Goal: Information Seeking & Learning: Stay updated

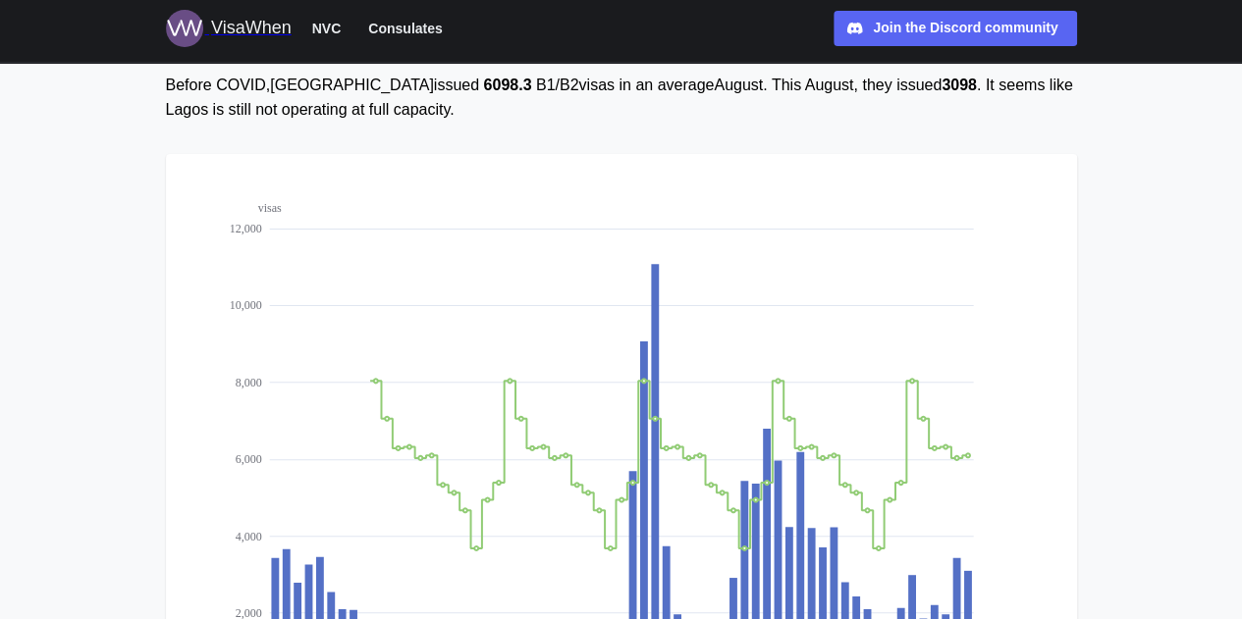
scroll to position [393, 0]
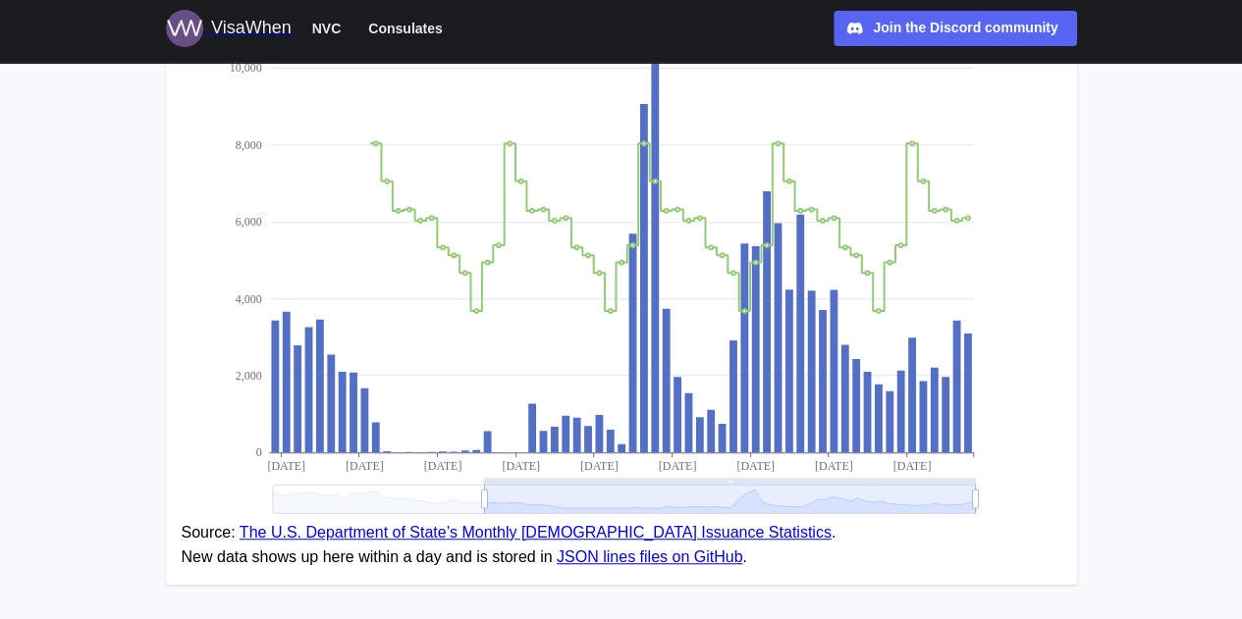
click at [391, 529] on link "The U.S. Department of State’s Monthly [DEMOGRAPHIC_DATA] Issuance Statistics" at bounding box center [536, 532] width 592 height 17
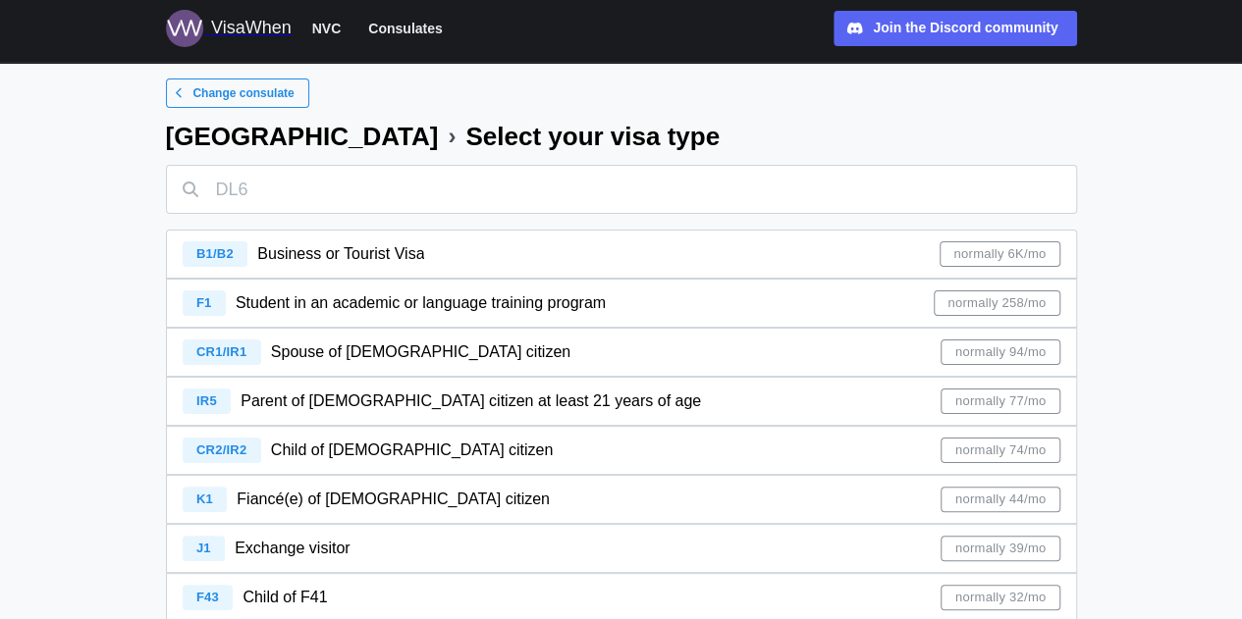
click at [299, 252] on span "Business or Tourist Visa" at bounding box center [340, 253] width 167 height 17
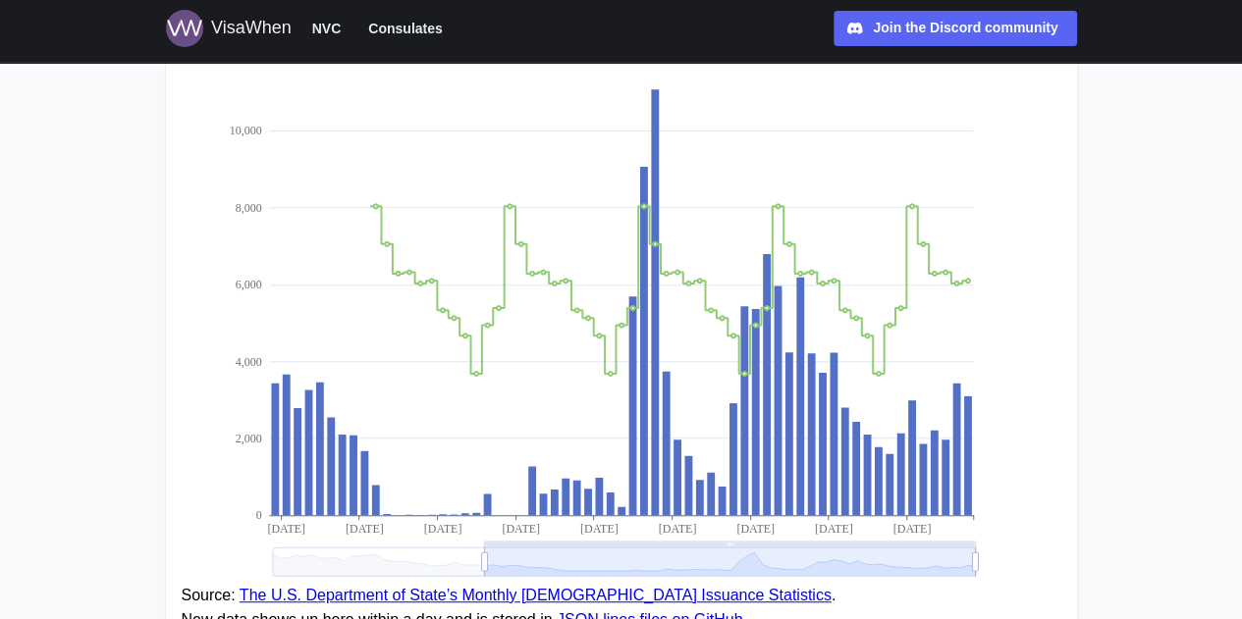
scroll to position [491, 0]
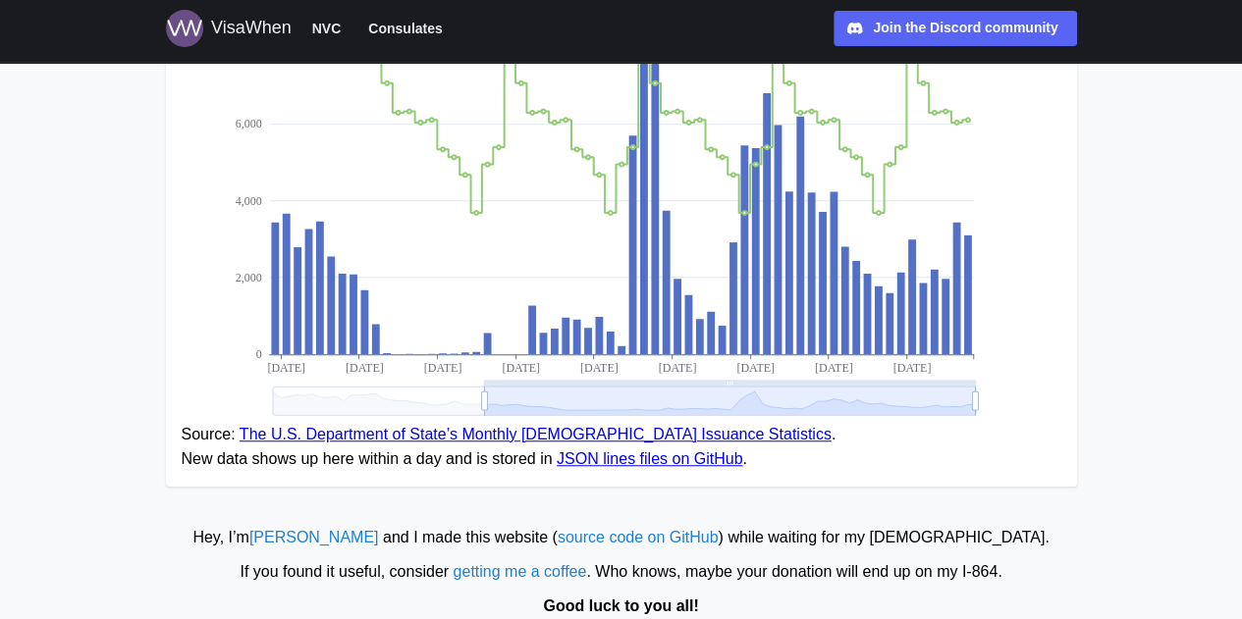
click at [257, 435] on link "The U.S. Department of State’s Monthly [DEMOGRAPHIC_DATA] Issuance Statistics" at bounding box center [536, 434] width 592 height 17
